Goal: Information Seeking & Learning: Learn about a topic

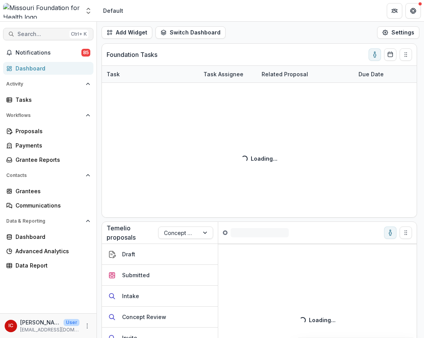
click at [30, 35] on span "Search..." at bounding box center [41, 34] width 49 height 7
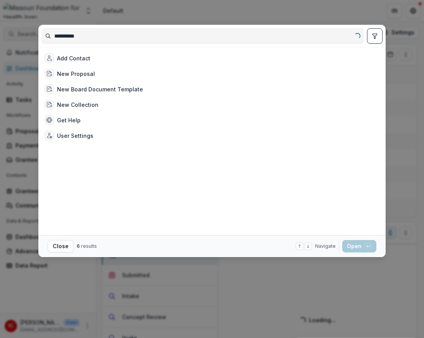
type input "**********"
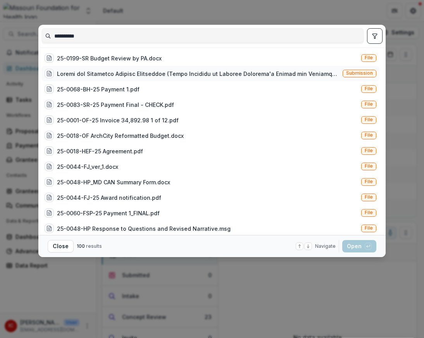
click at [128, 77] on div at bounding box center [198, 74] width 283 height 8
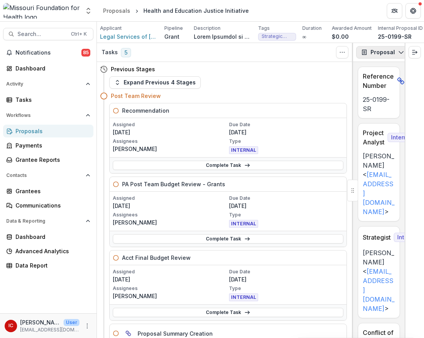
click at [398, 54] on icon "button" at bounding box center [401, 52] width 6 height 6
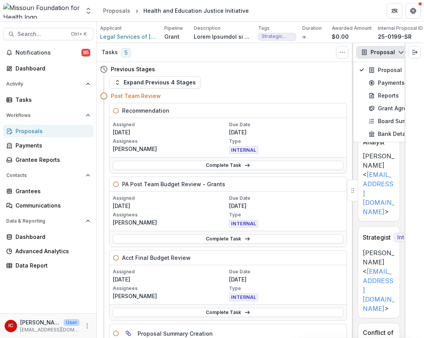
click at [398, 54] on icon "button" at bounding box center [401, 52] width 6 height 6
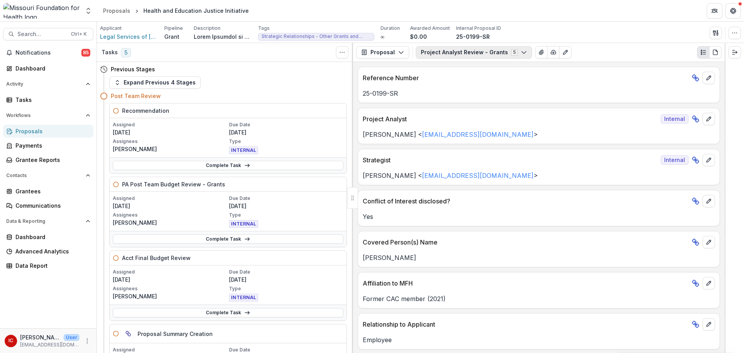
click at [424, 54] on icon "button" at bounding box center [524, 52] width 6 height 6
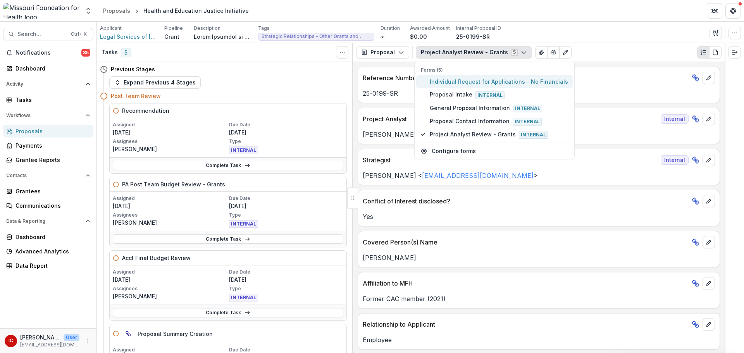
click at [424, 79] on span "Individual Request for Applications - No Financials" at bounding box center [499, 82] width 138 height 8
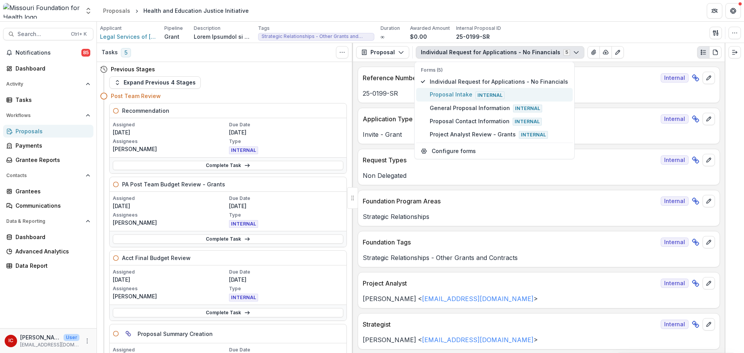
click at [424, 98] on span "Proposal Intake Internal" at bounding box center [499, 94] width 138 height 9
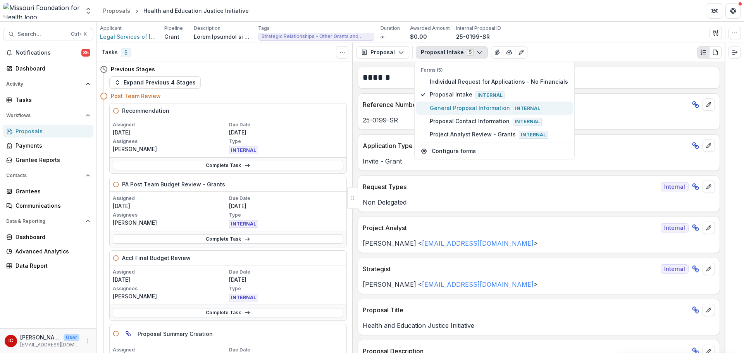
click at [424, 106] on span "General Proposal Information Internal" at bounding box center [499, 108] width 138 height 9
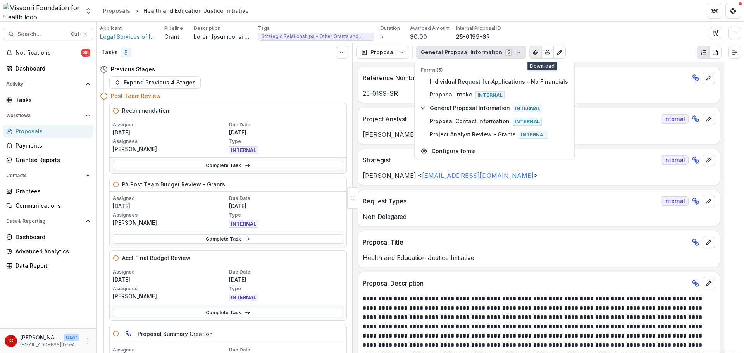
click at [424, 55] on icon "View Attached Files" at bounding box center [536, 52] width 6 height 6
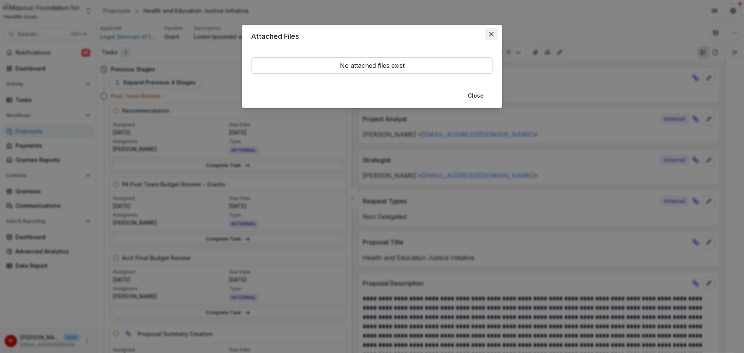
click at [424, 37] on button "Close" at bounding box center [491, 34] width 12 height 12
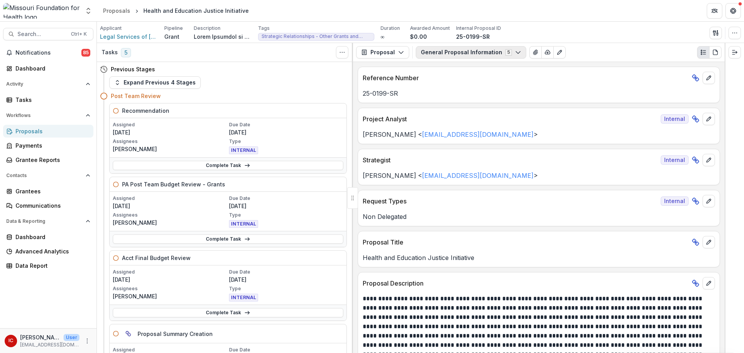
click at [424, 50] on button "General Proposal Information 5" at bounding box center [471, 52] width 110 height 12
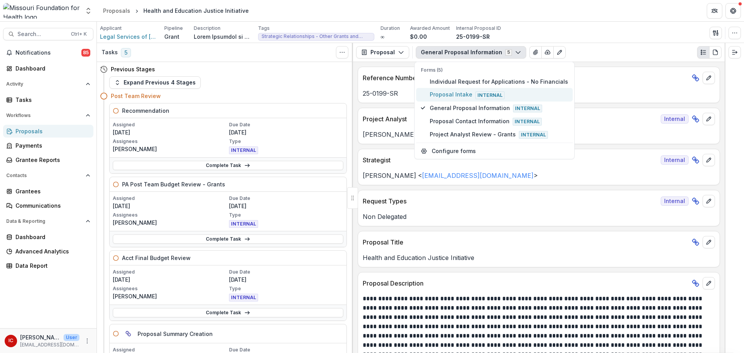
click at [424, 92] on span "Proposal Intake Internal" at bounding box center [499, 94] width 138 height 9
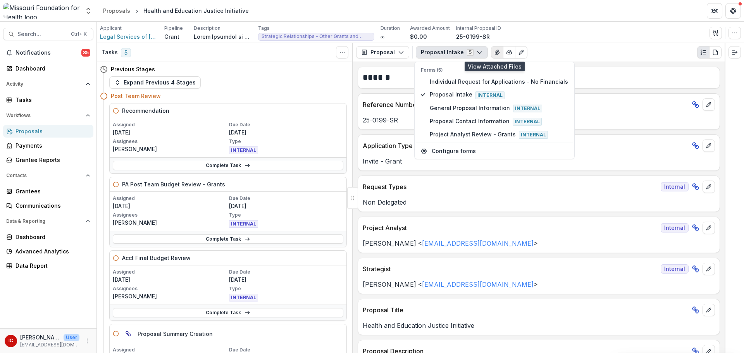
click at [424, 49] on button "View Attached Files" at bounding box center [497, 52] width 12 height 12
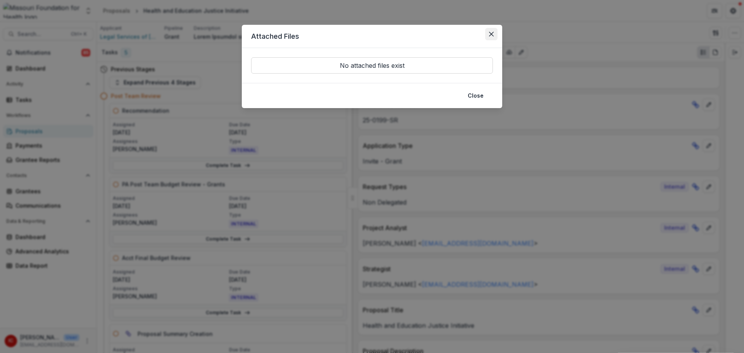
click at [424, 31] on button "Close" at bounding box center [491, 34] width 12 height 12
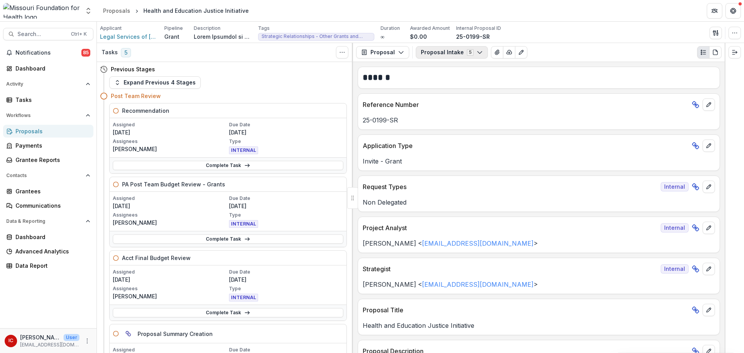
click at [424, 52] on button "Proposal Intake 5" at bounding box center [452, 52] width 72 height 12
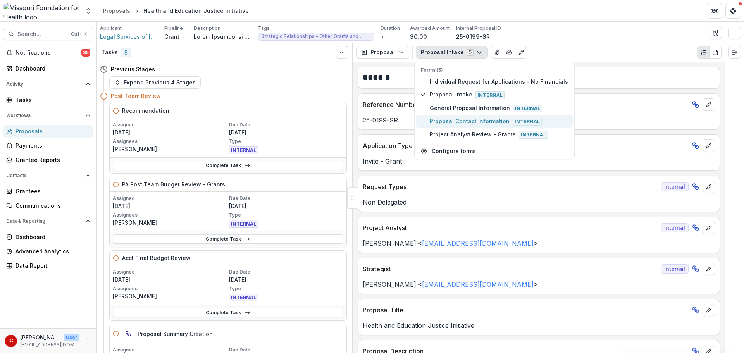
click at [424, 119] on span "Proposal Contact Information Internal" at bounding box center [499, 121] width 138 height 9
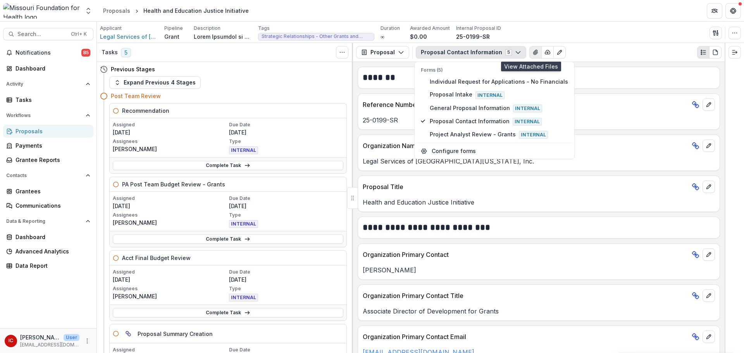
click at [424, 49] on icon "View Attached Files" at bounding box center [536, 52] width 6 height 6
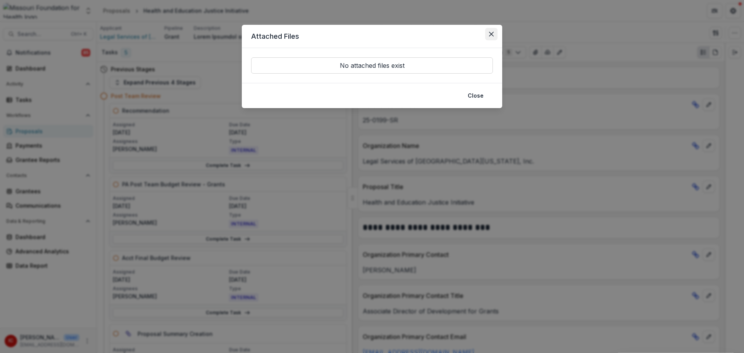
click at [424, 38] on button "Close" at bounding box center [491, 34] width 12 height 12
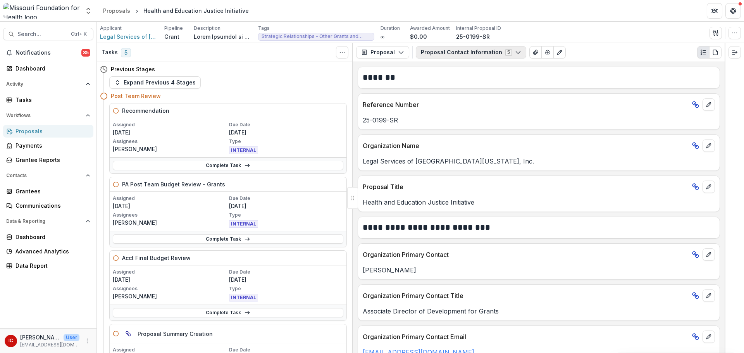
click at [424, 51] on button "Proposal Contact Information 5" at bounding box center [471, 52] width 110 height 12
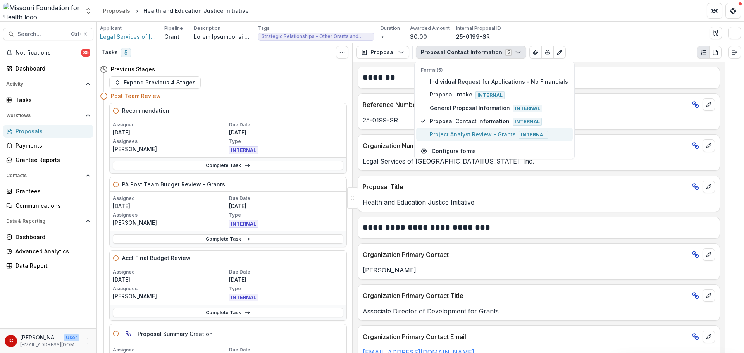
click at [424, 131] on span "Project Analyst Review - Grants Internal" at bounding box center [499, 134] width 138 height 9
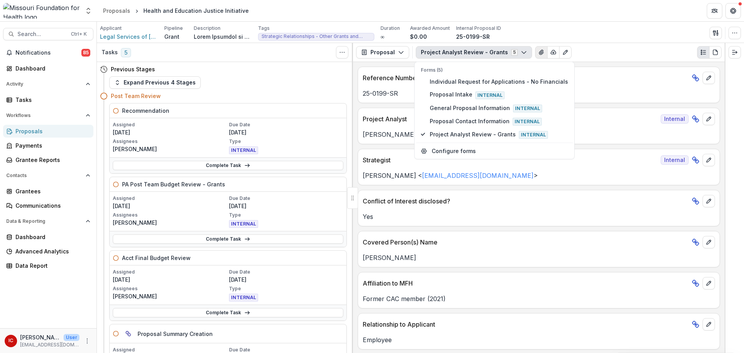
click at [424, 51] on button "View Attached Files" at bounding box center [541, 52] width 12 height 12
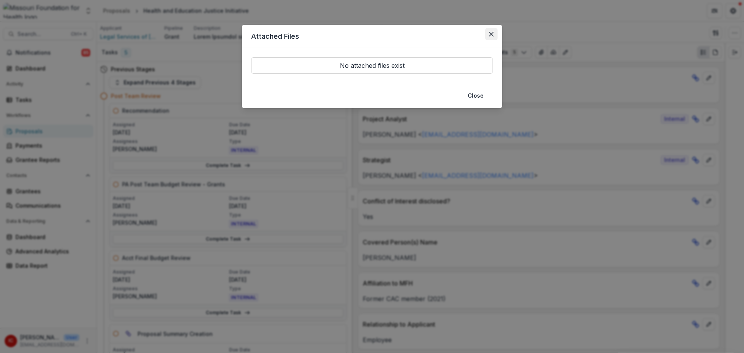
click at [424, 29] on button "Close" at bounding box center [491, 34] width 12 height 12
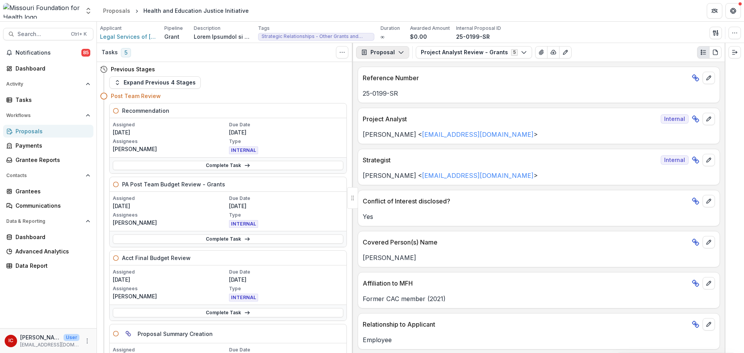
click at [401, 53] on polyline "button" at bounding box center [401, 53] width 4 height 2
click at [424, 34] on icon "button" at bounding box center [716, 33] width 6 height 6
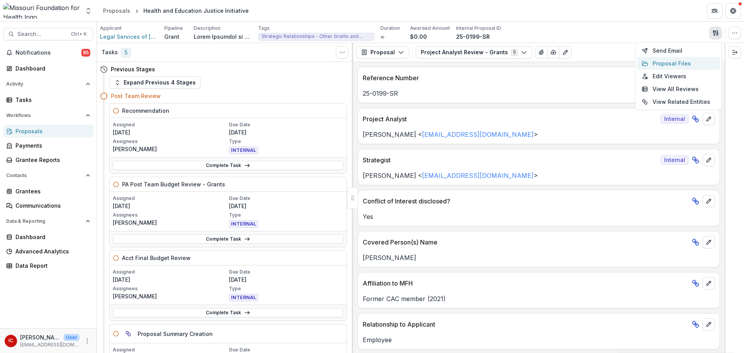
click at [424, 63] on button "Proposal Files" at bounding box center [678, 63] width 83 height 13
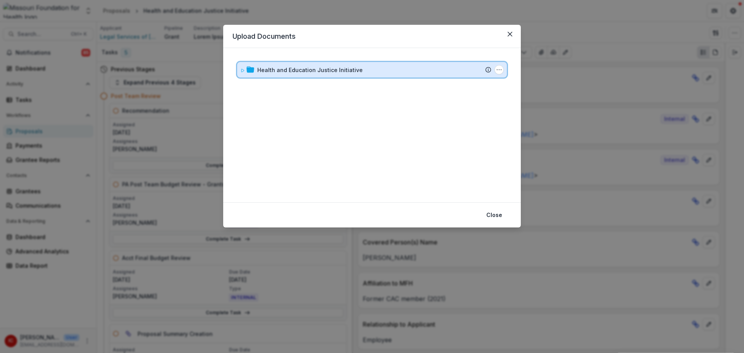
click at [240, 72] on icon at bounding box center [242, 70] width 5 height 5
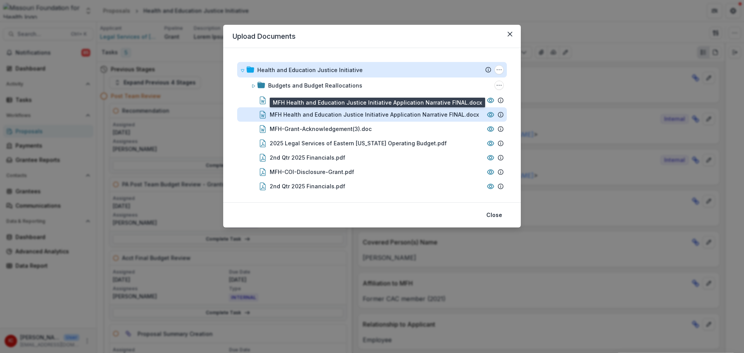
click at [372, 113] on div "MFH Health and Education Justice Initiative Application Narrative FINAL.docx" at bounding box center [374, 114] width 209 height 8
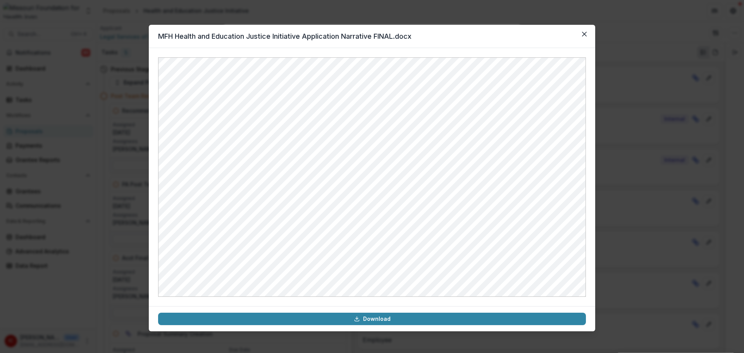
click at [424, 16] on div "MFH Health and Education Justice Initiative Application Narrative FINAL.docx Do…" at bounding box center [372, 176] width 744 height 353
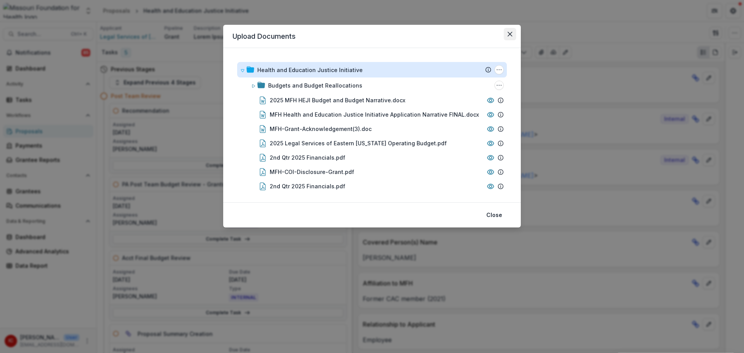
click at [424, 36] on button "Close" at bounding box center [510, 34] width 12 height 12
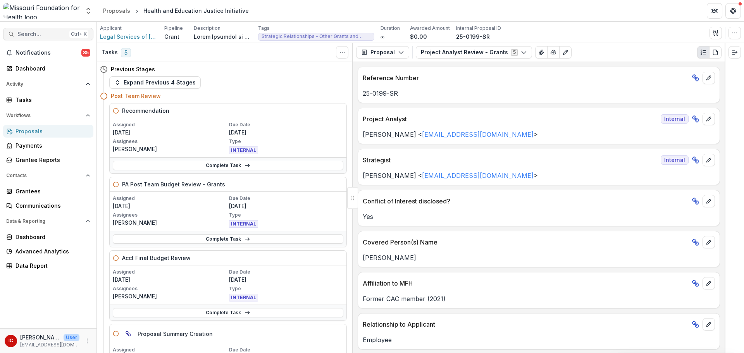
click at [40, 29] on button "Search... Ctrl + K" at bounding box center [48, 34] width 90 height 12
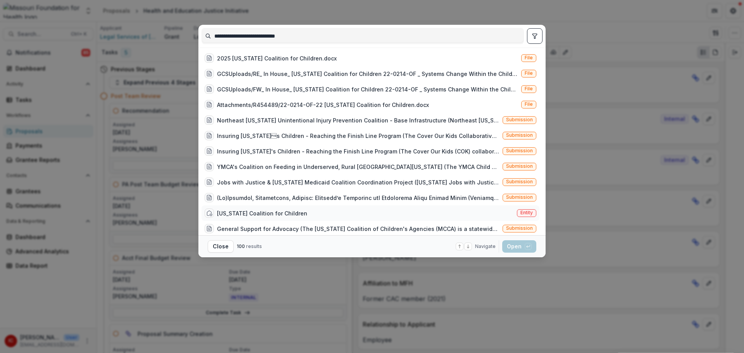
click at [267, 216] on div "[US_STATE] Coalition for Children" at bounding box center [262, 213] width 90 height 8
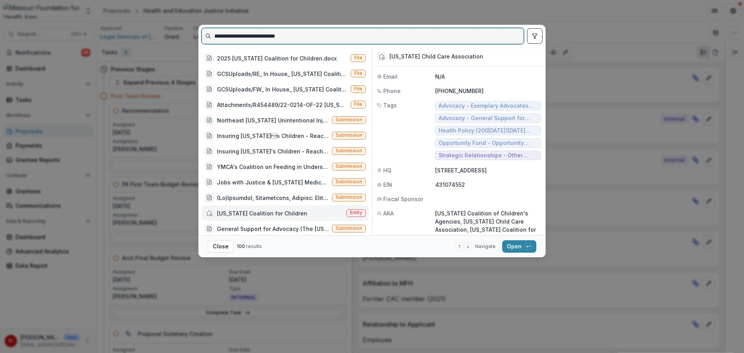
drag, startPoint x: 305, startPoint y: 37, endPoint x: 159, endPoint y: 20, distance: 147.1
click at [159, 20] on div "**********" at bounding box center [372, 176] width 744 height 353
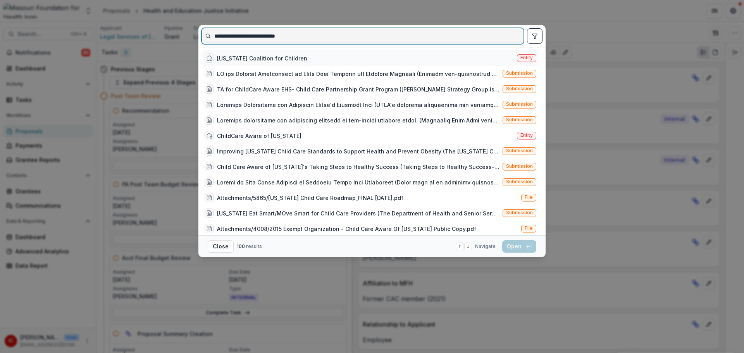
type input "**********"
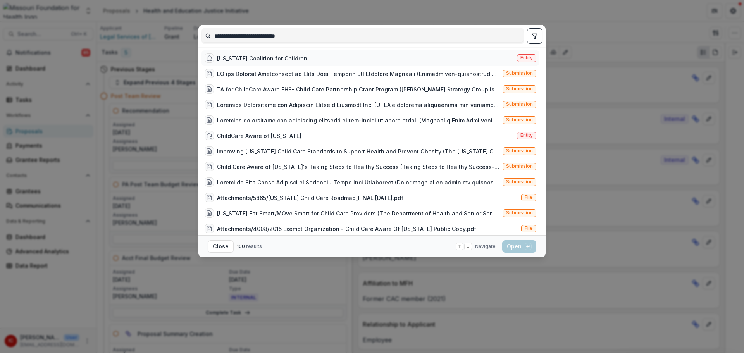
click at [281, 59] on div "[US_STATE] Coalition for Children" at bounding box center [262, 58] width 90 height 8
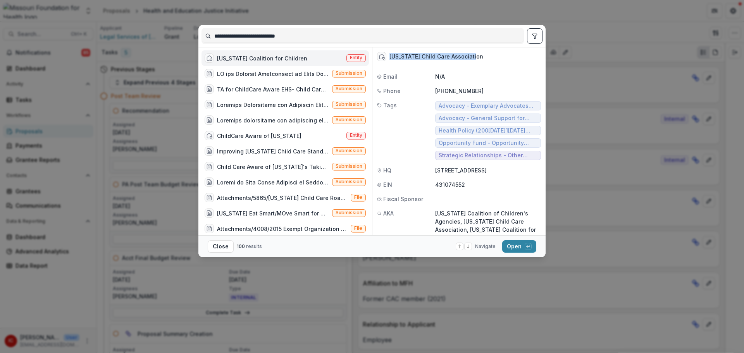
drag, startPoint x: 474, startPoint y: 59, endPoint x: 385, endPoint y: 60, distance: 89.6
click at [385, 60] on div "[US_STATE] Child Care Association" at bounding box center [459, 56] width 167 height 19
copy div "[US_STATE] Child Care Association"
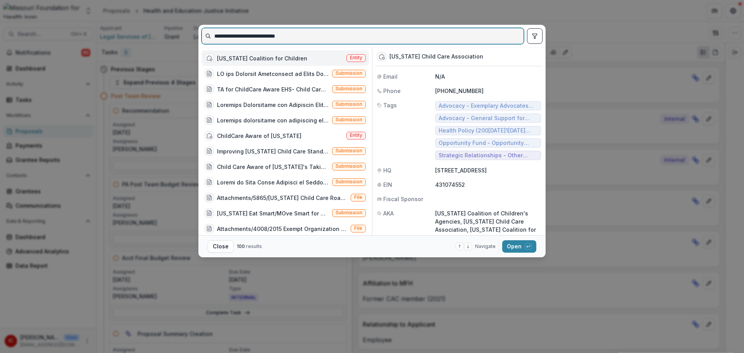
click at [292, 41] on input "**********" at bounding box center [363, 36] width 322 height 12
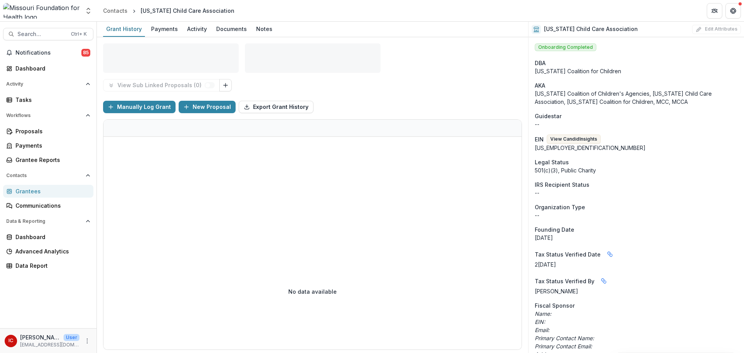
drag, startPoint x: 237, startPoint y: 29, endPoint x: 542, endPoint y: 171, distance: 336.5
click at [237, 29] on div "Documents" at bounding box center [231, 28] width 37 height 11
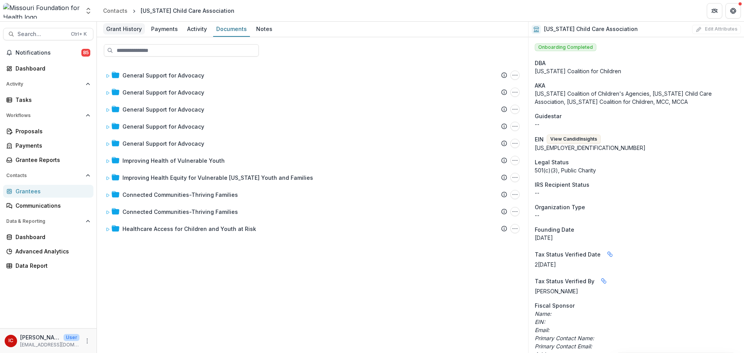
click at [129, 31] on div "Grant History" at bounding box center [124, 28] width 42 height 11
